Goal: Contribute content: Contribute content

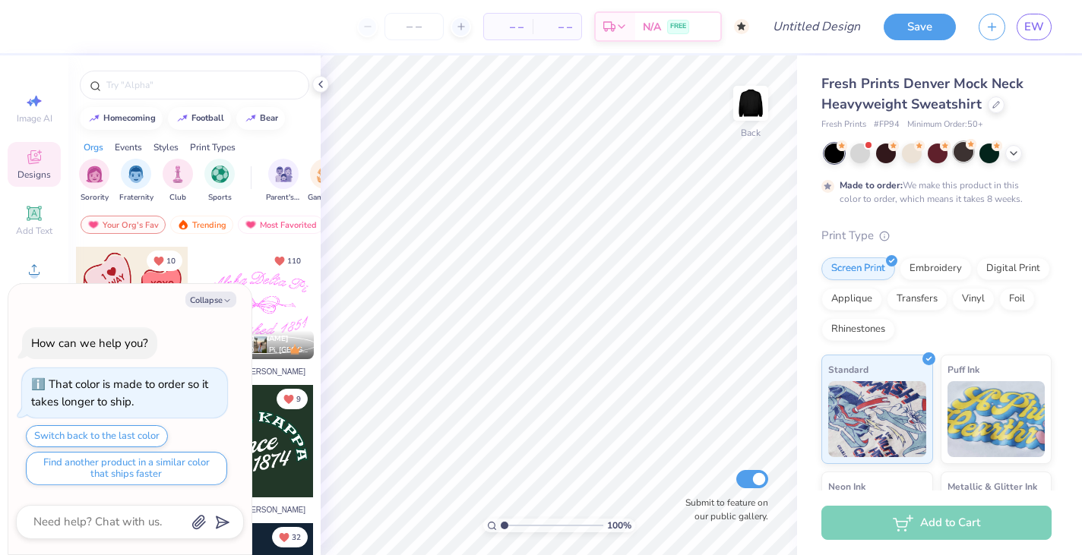
click at [963, 151] on div at bounding box center [963, 152] width 20 height 20
click at [199, 294] on button "Collapse" at bounding box center [210, 300] width 51 height 16
type textarea "x"
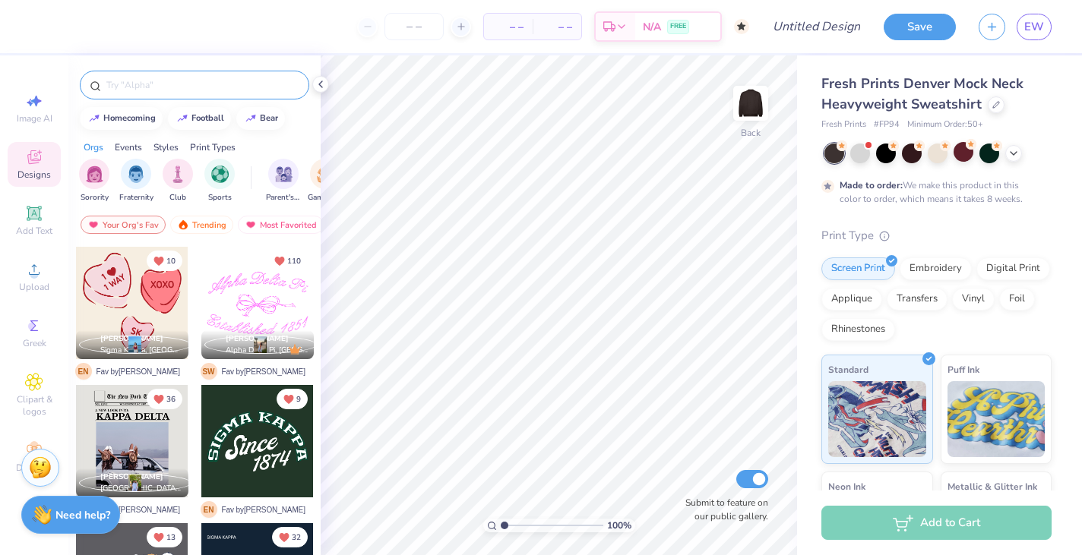
click at [194, 77] on input "text" at bounding box center [202, 84] width 194 height 15
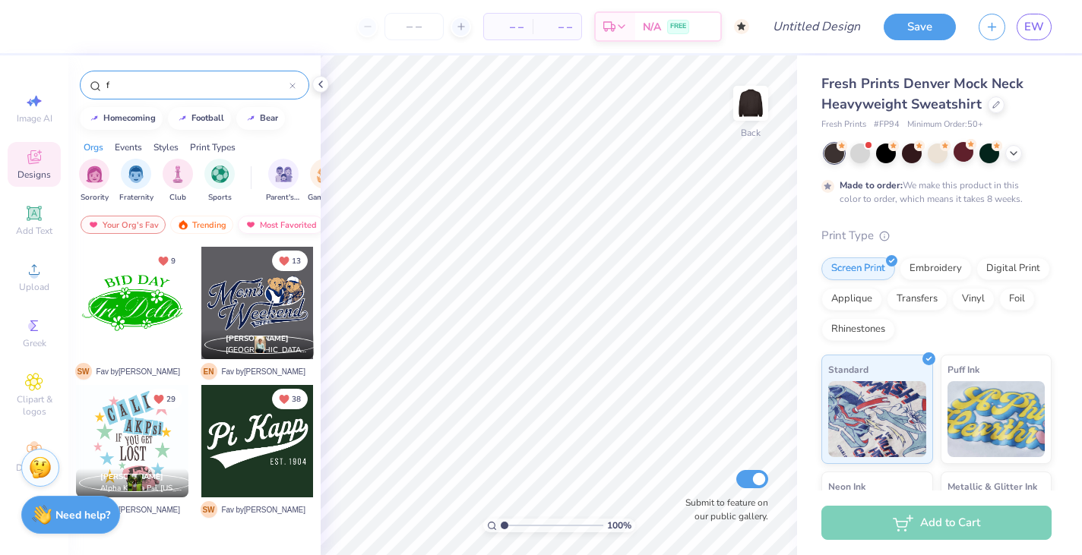
click at [279, 223] on div "Most Favorited" at bounding box center [281, 225] width 86 height 18
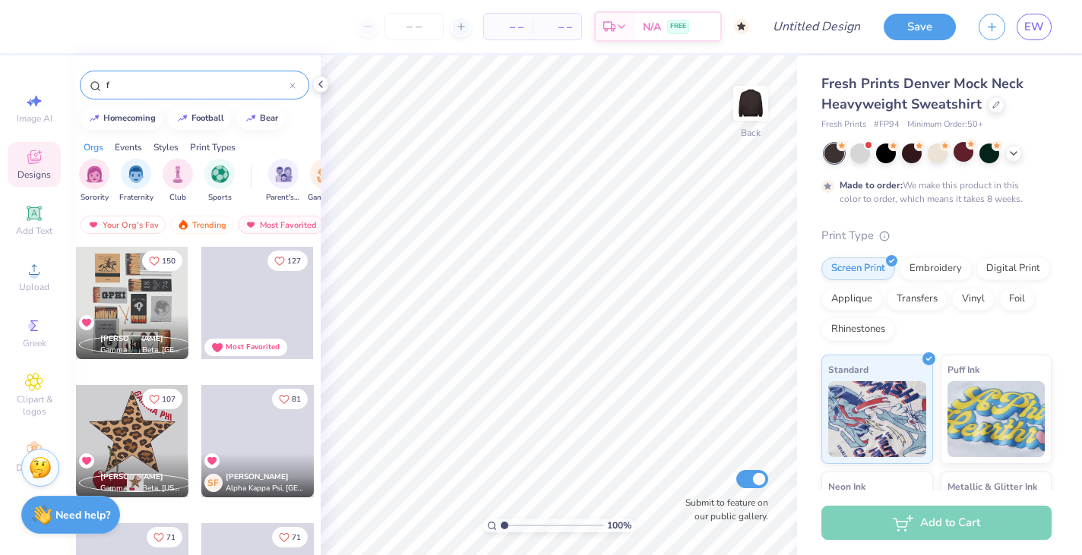
click at [178, 73] on div "f" at bounding box center [194, 85] width 229 height 29
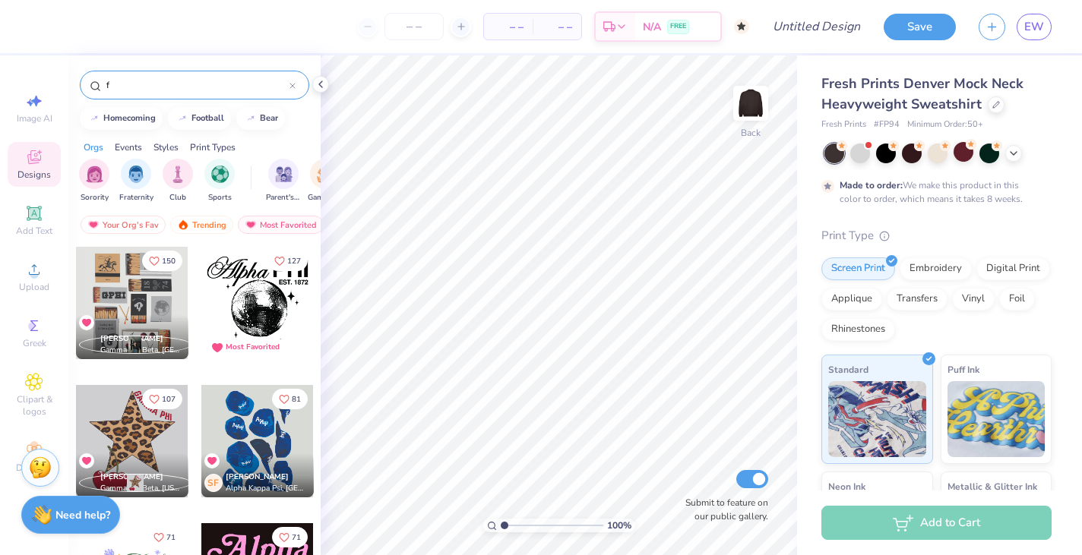
click at [163, 83] on input "f" at bounding box center [197, 84] width 185 height 15
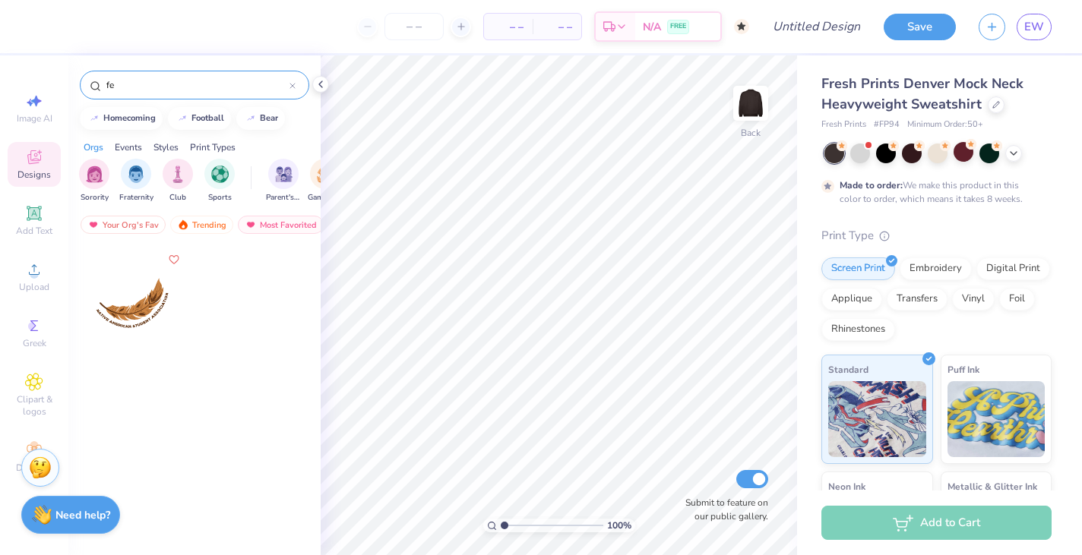
type input "f"
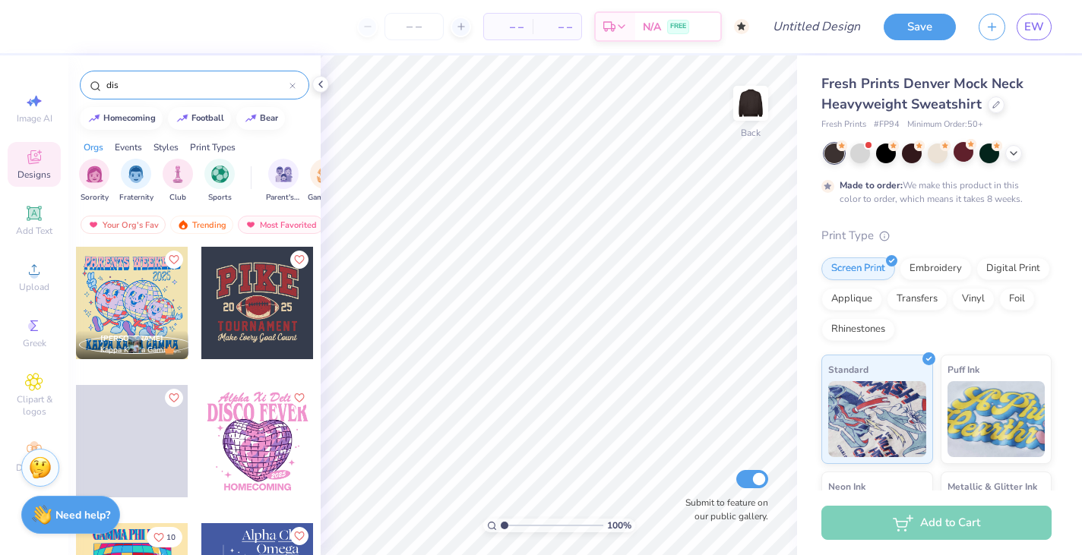
type input "disc"
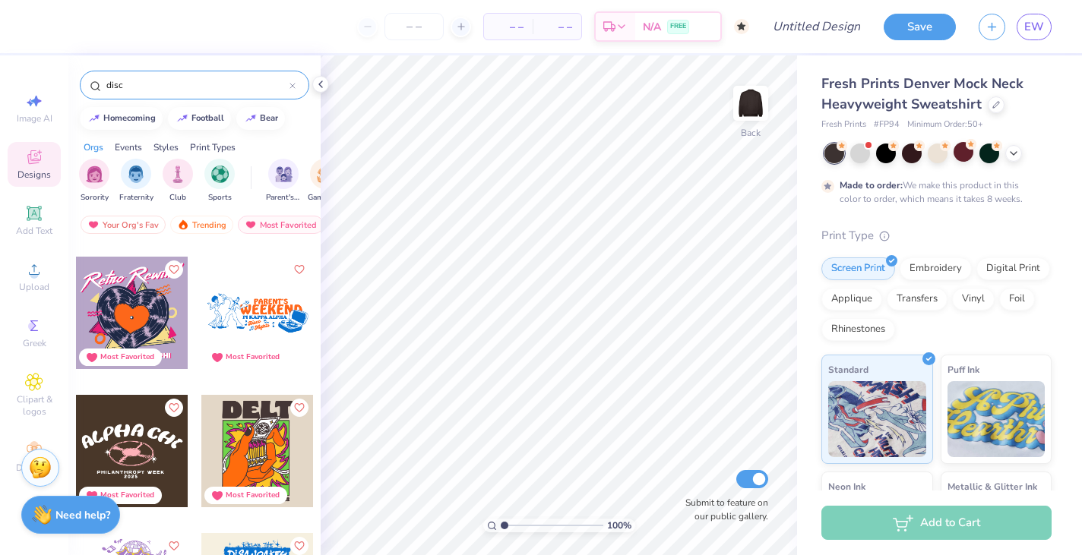
scroll to position [820, 0]
click at [179, 89] on input "disc" at bounding box center [197, 84] width 185 height 15
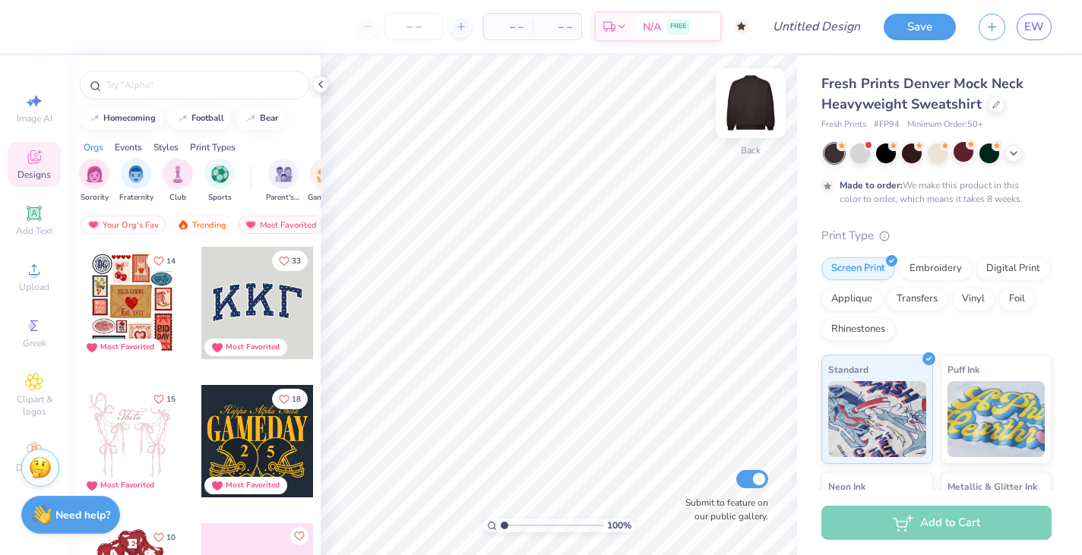
click at [743, 98] on img at bounding box center [750, 103] width 61 height 61
click at [177, 90] on input "text" at bounding box center [202, 84] width 194 height 15
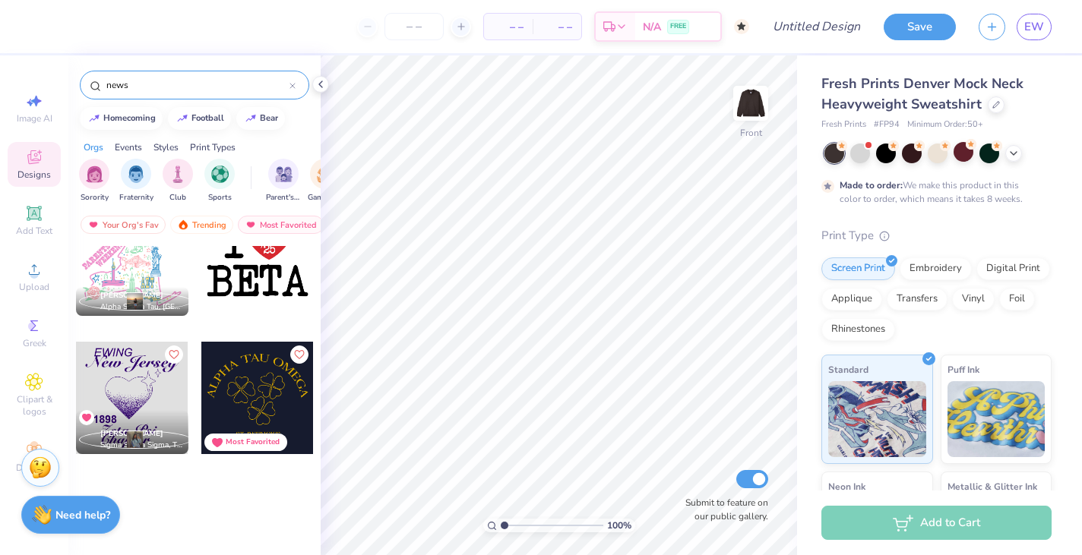
scroll to position [0, 0]
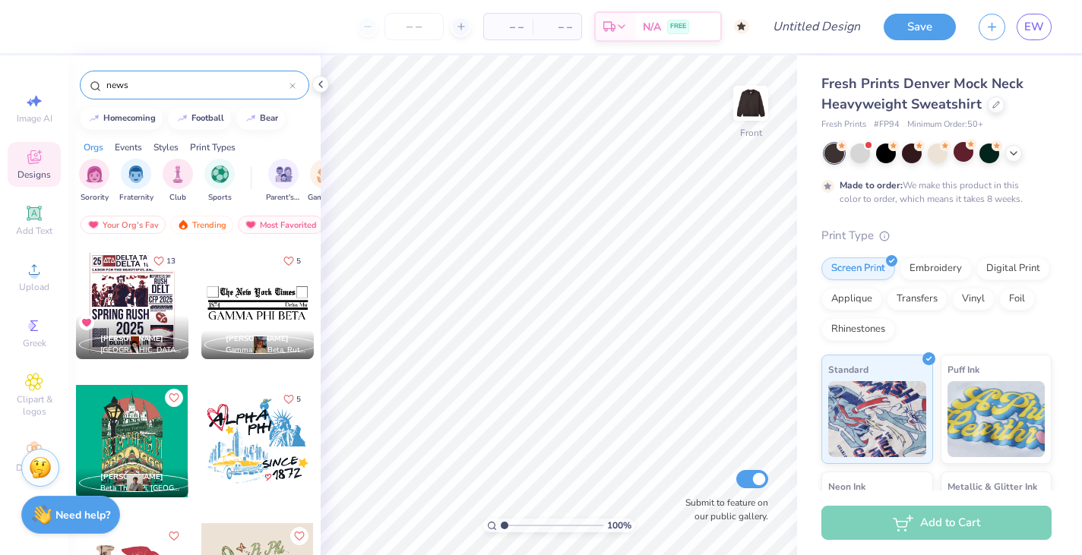
type input "news"
click at [134, 294] on div at bounding box center [132, 303] width 112 height 112
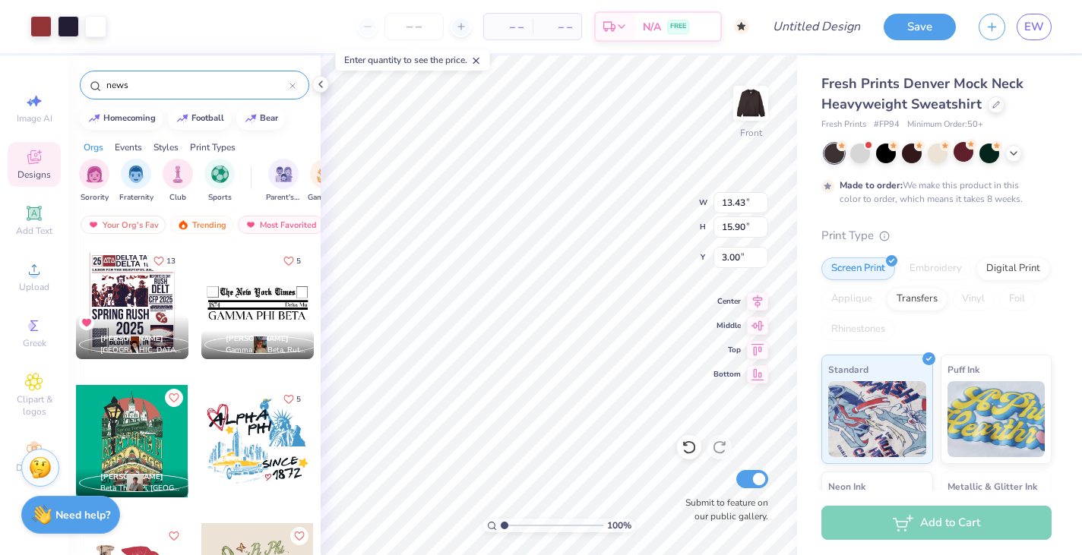
type input "13.43"
type input "15.90"
type input "4.00"
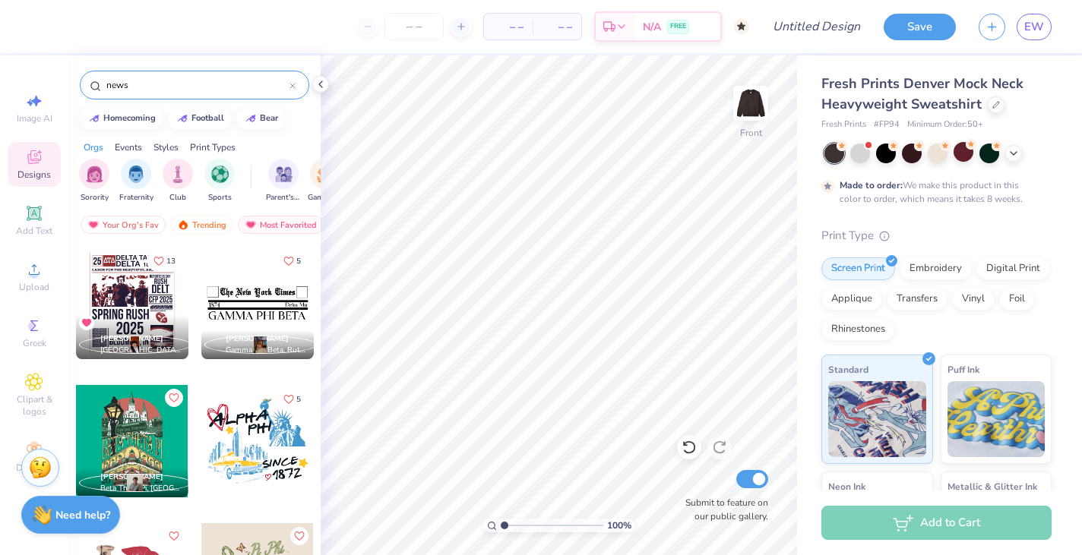
click at [270, 301] on div at bounding box center [257, 303] width 112 height 112
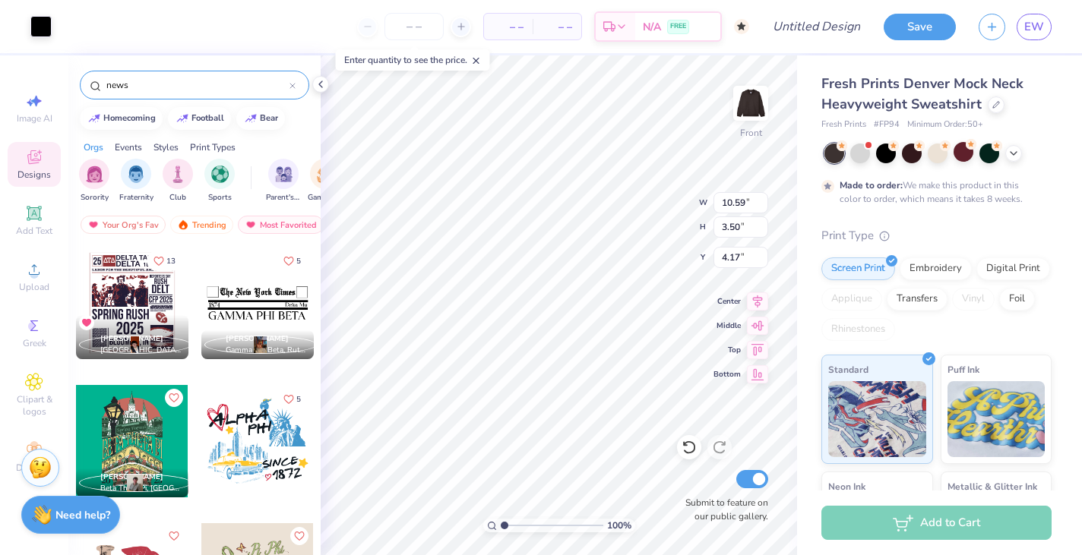
type input "4.17"
type input "4.24"
type input "11.67"
type input "3.86"
type input "4.26"
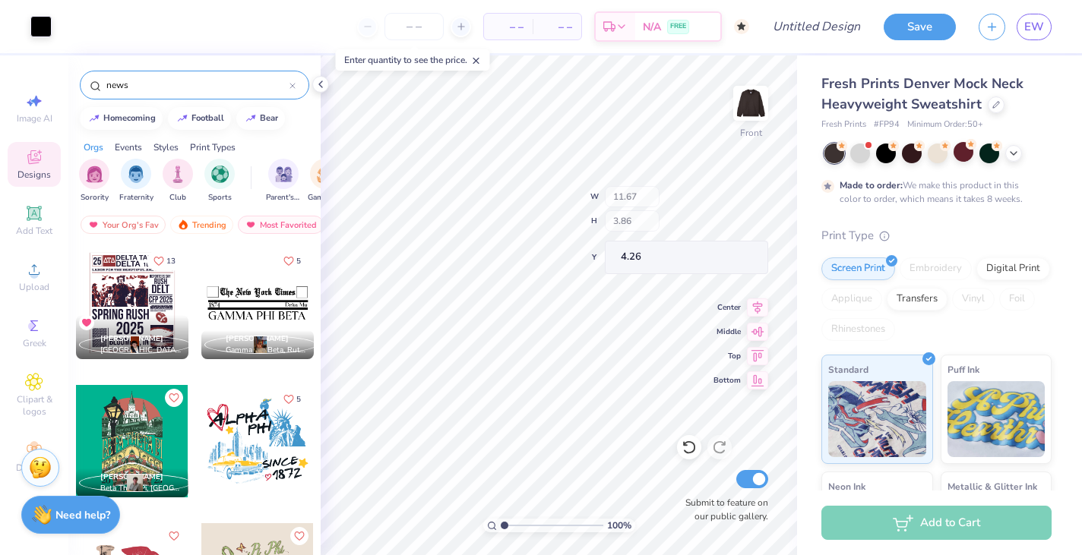
type input "13.02"
type input "4.30"
type input "4.29"
type input "12.54"
type input "1.05"
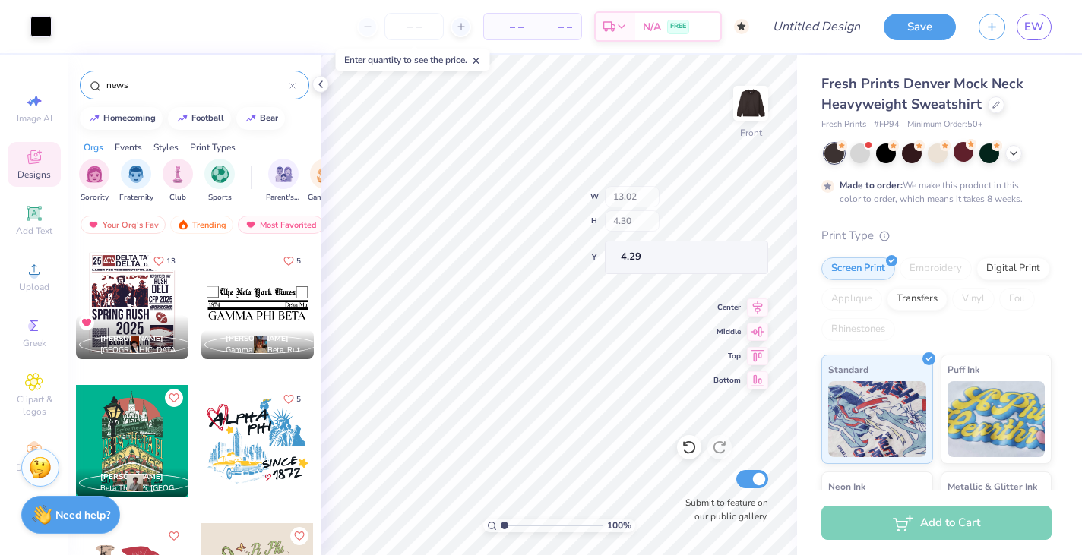
type input "7.54"
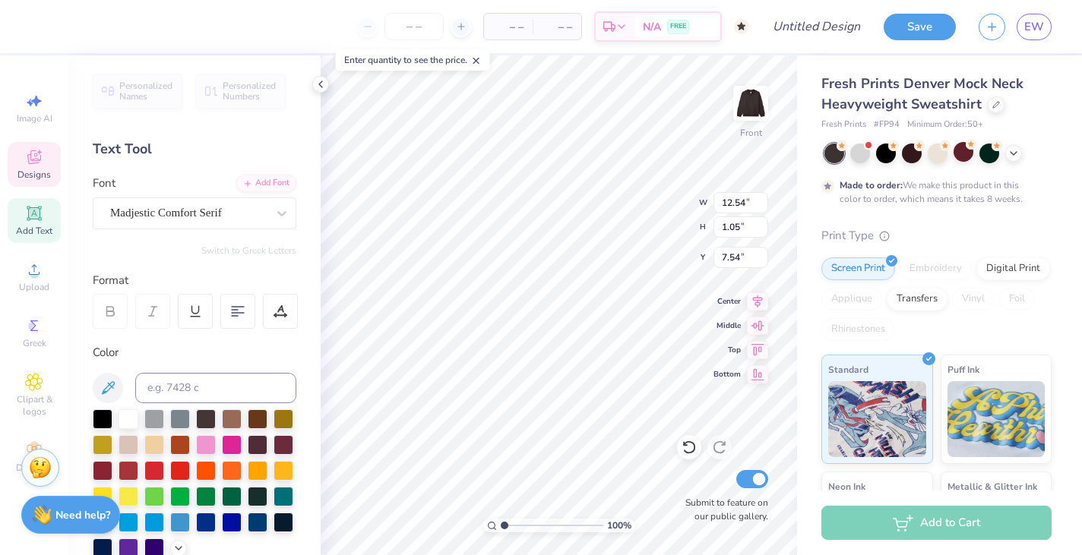
type textarea "Sigma Kappa"
type textarea "Kappa Zeta"
type input "3.51"
type input "0.66"
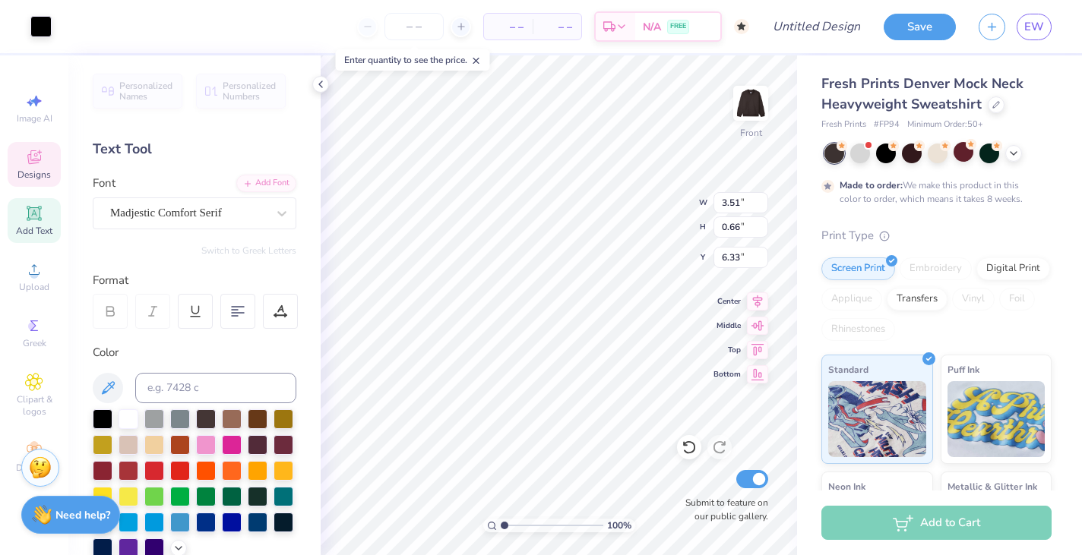
type input "6.39"
type input "1.37"
type input "0.62"
type textarea "2025"
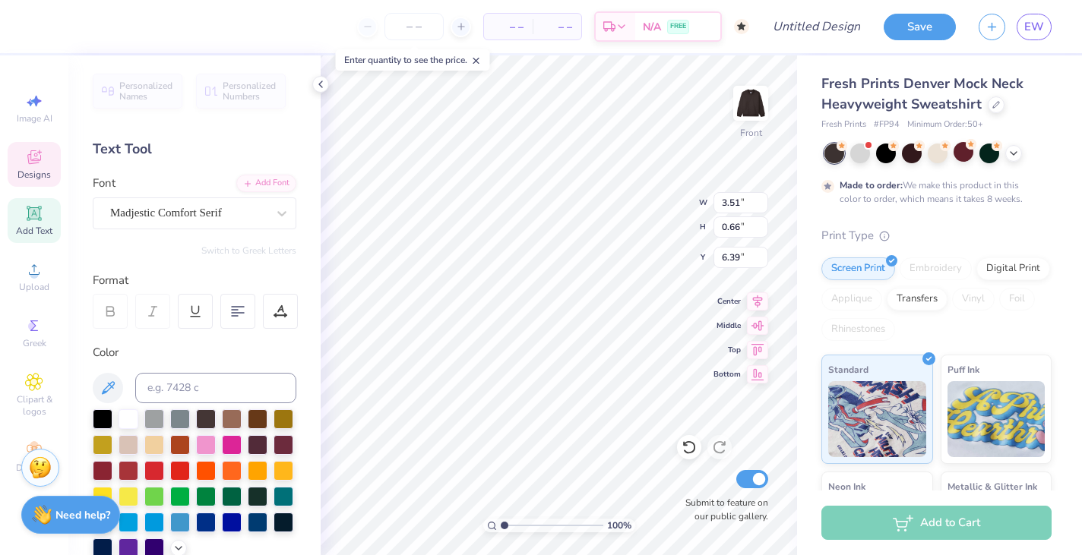
type textarea "S"
type textarea "Sigma Kappa"
type input "8.27"
type input "1.39"
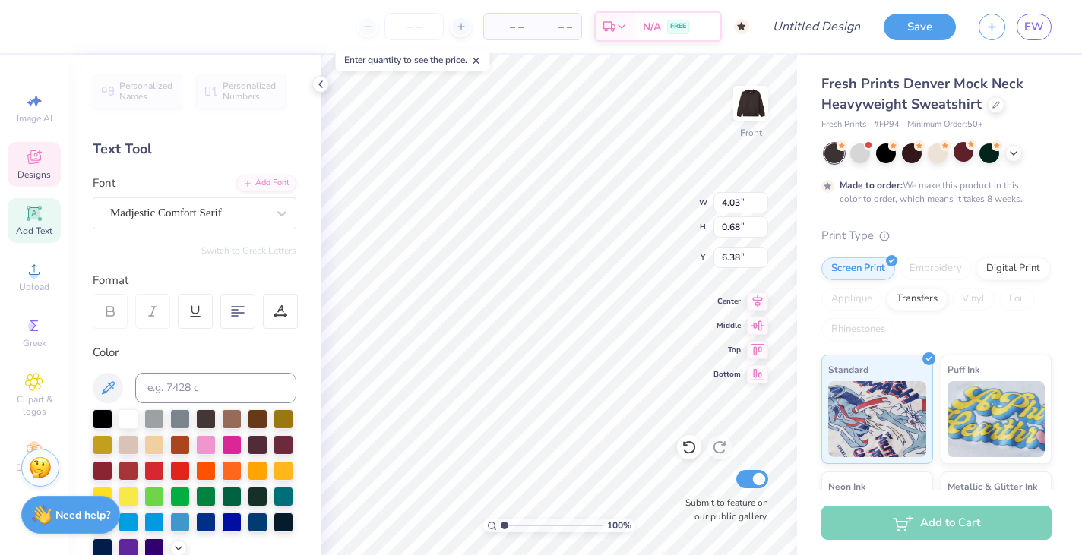
type input "7.37"
type textarea "Masquerade Ball"
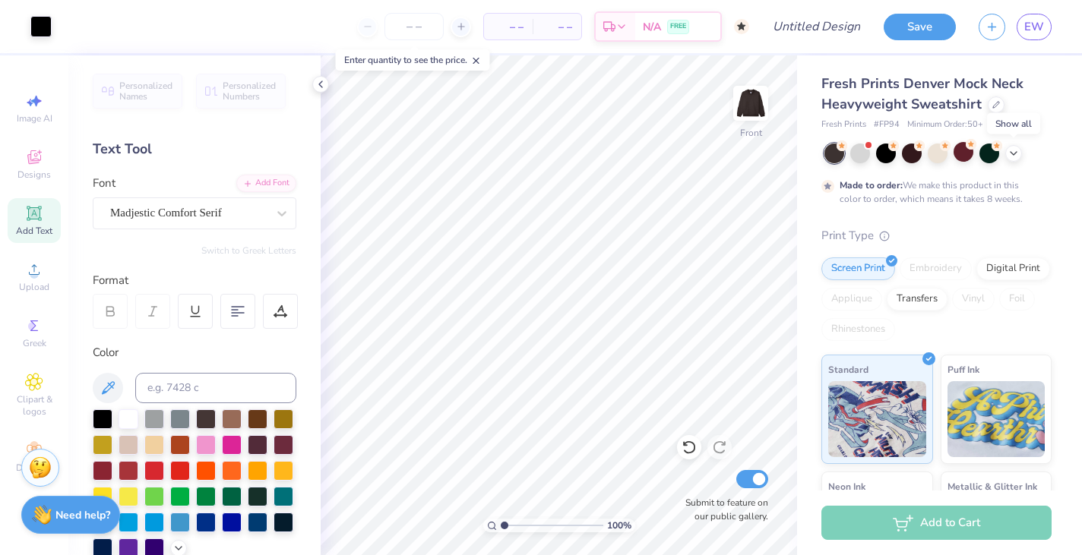
click at [1015, 150] on icon at bounding box center [1013, 153] width 12 height 12
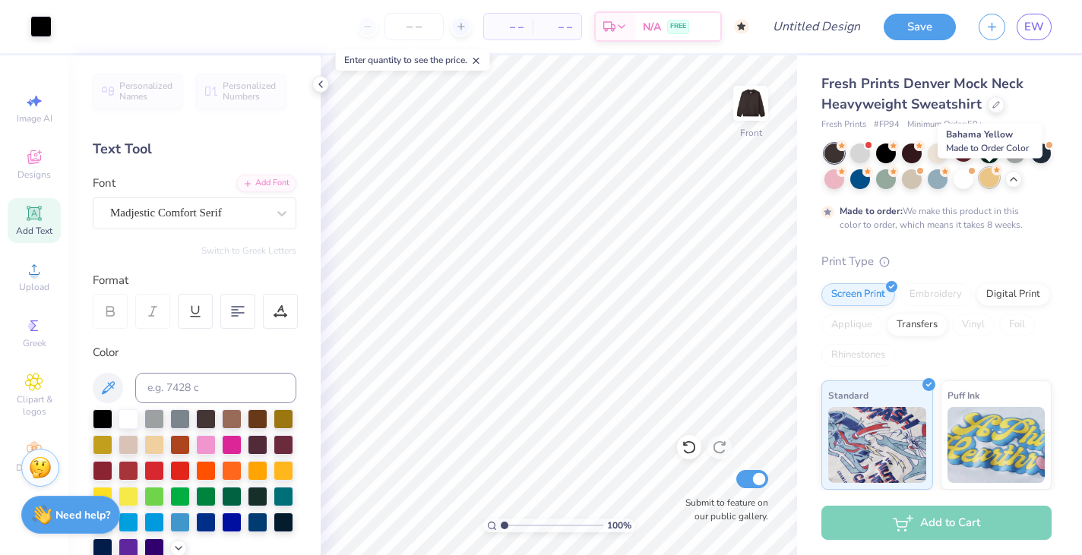
click at [993, 178] on div at bounding box center [989, 178] width 20 height 20
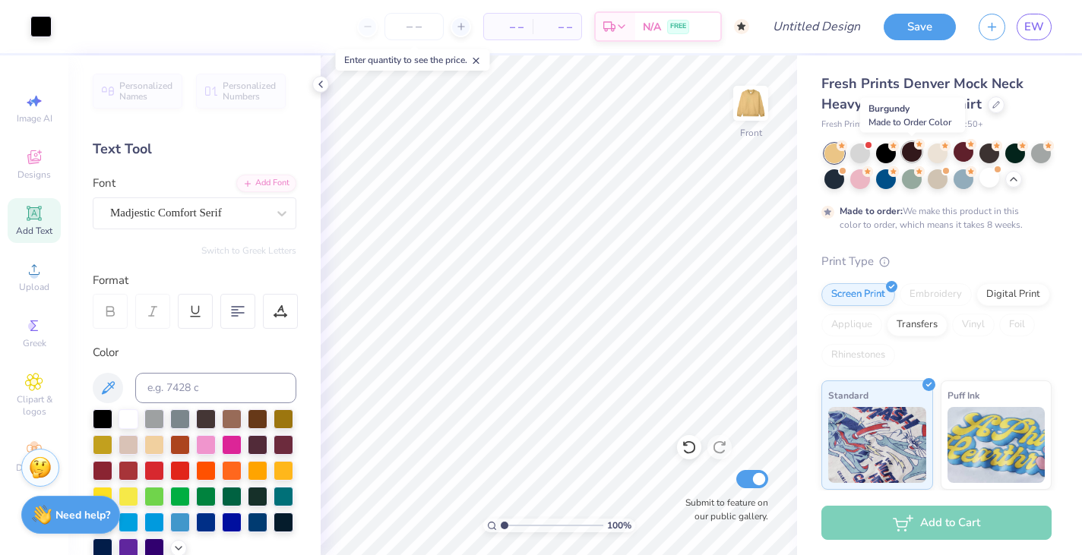
click at [909, 150] on div at bounding box center [912, 152] width 20 height 20
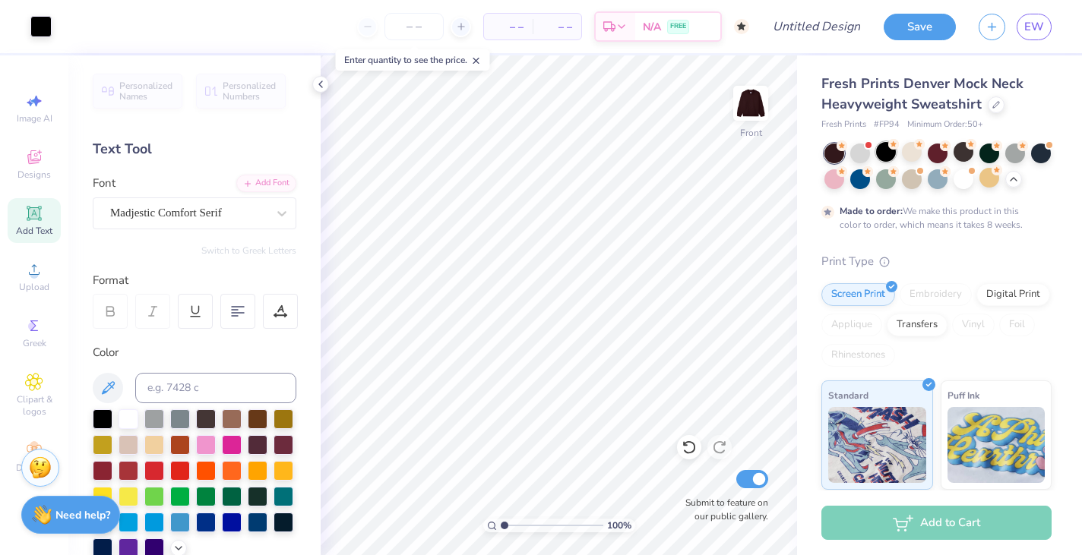
click at [882, 154] on div at bounding box center [886, 152] width 20 height 20
click at [965, 152] on div at bounding box center [963, 152] width 20 height 20
click at [775, 41] on div "Art colors – – Per Item – – Total Est. Delivery N/A FREE Design Title Save EW" at bounding box center [541, 26] width 1082 height 53
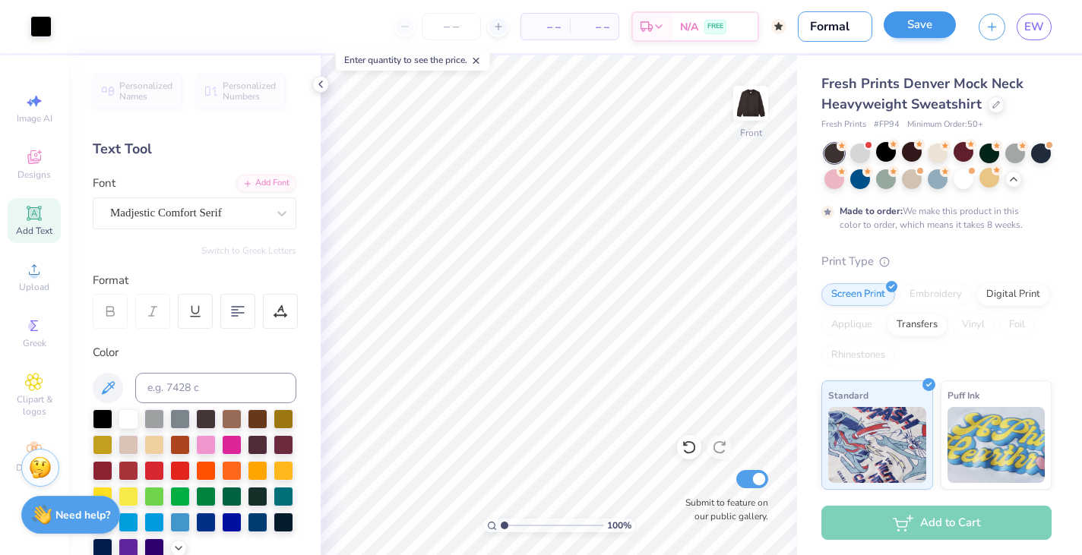
type input "Formal"
click at [929, 29] on button "Save" at bounding box center [919, 24] width 72 height 27
